Goal: Task Accomplishment & Management: Manage account settings

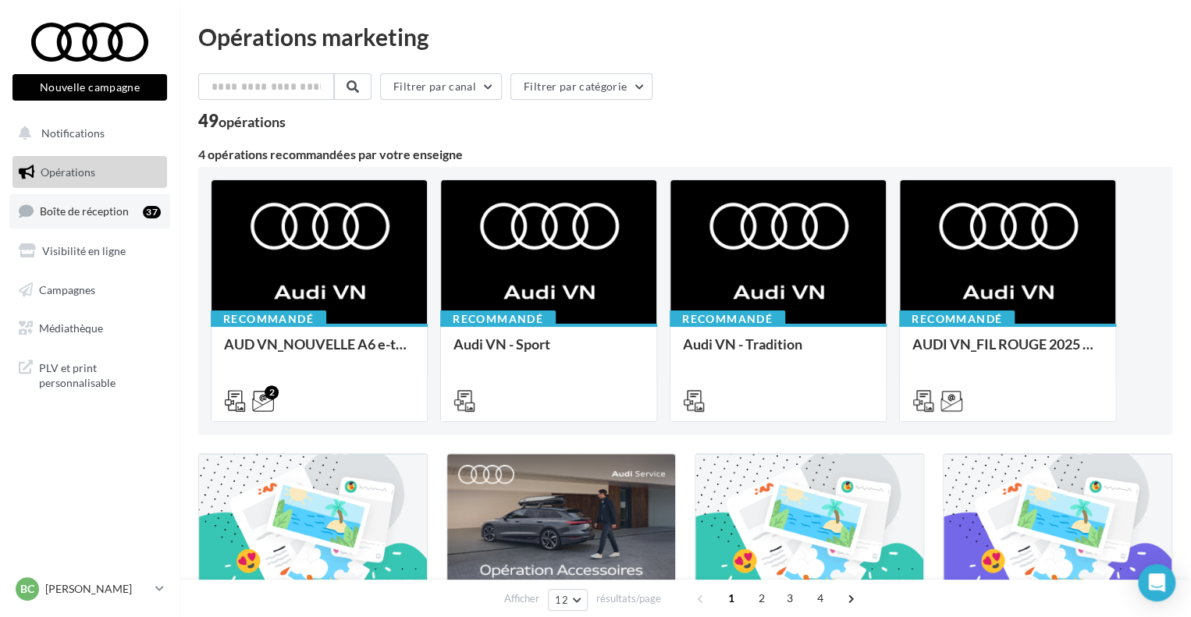
click at [52, 221] on link "Boîte de réception 37" at bounding box center [89, 211] width 161 height 34
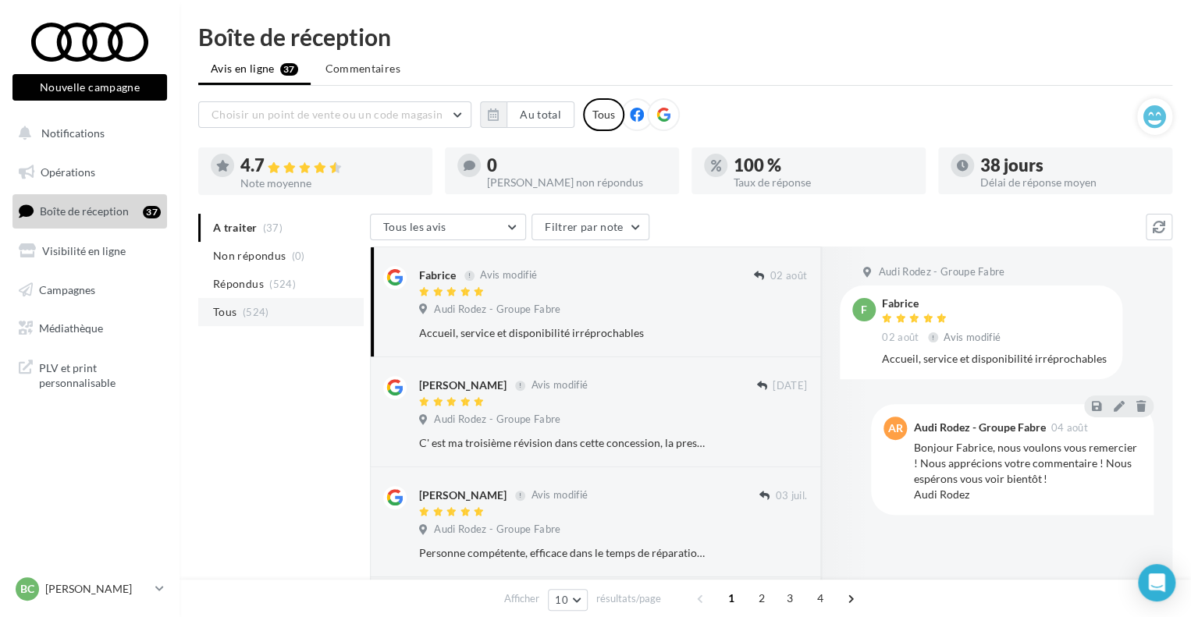
click at [256, 311] on span "(524)" at bounding box center [256, 312] width 27 height 12
click at [322, 316] on li "Tous (524)" at bounding box center [280, 312] width 165 height 28
